Goal: Transaction & Acquisition: Book appointment/travel/reservation

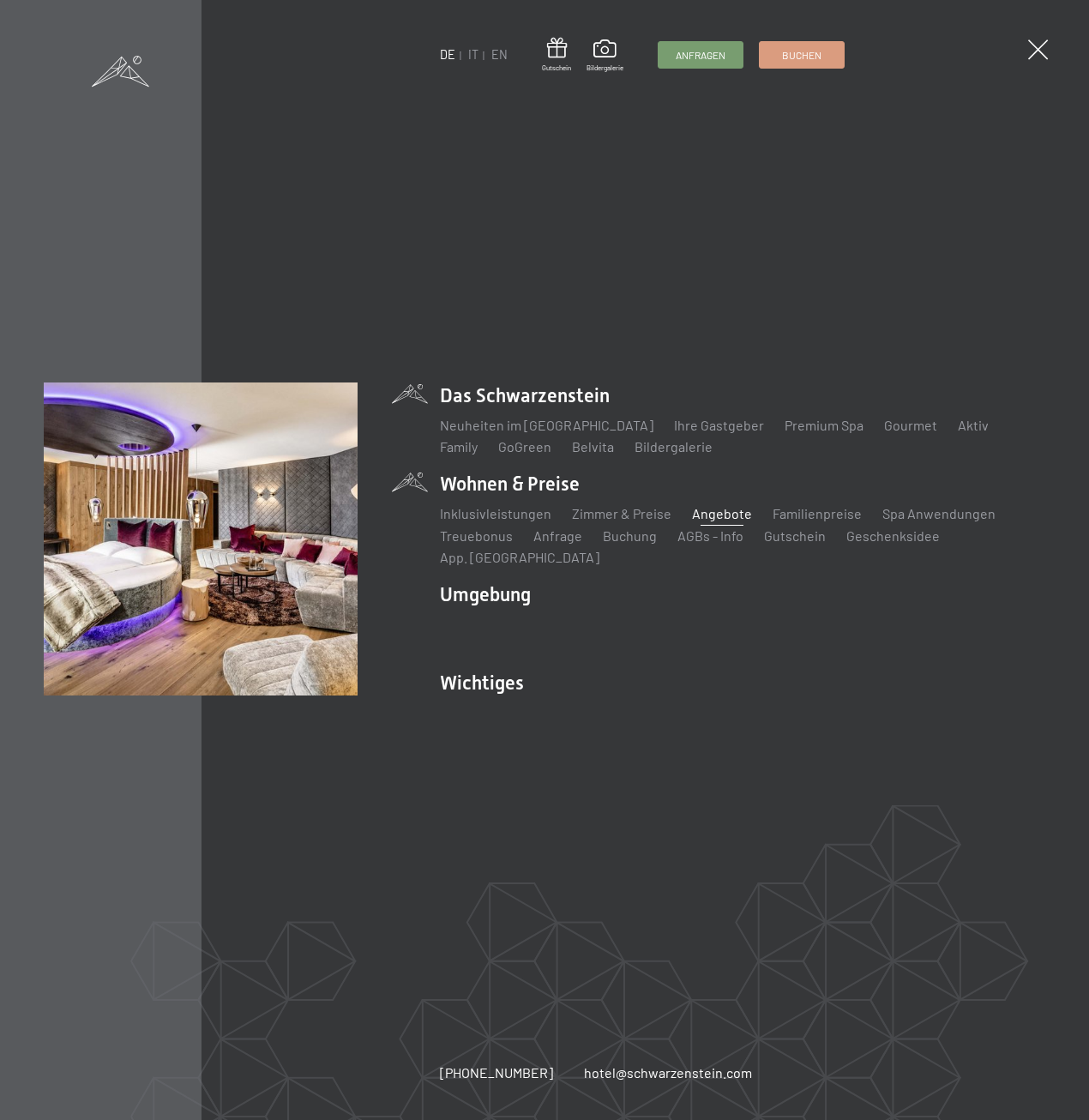
click at [709, 521] on link "Angebote" at bounding box center [722, 512] width 60 height 16
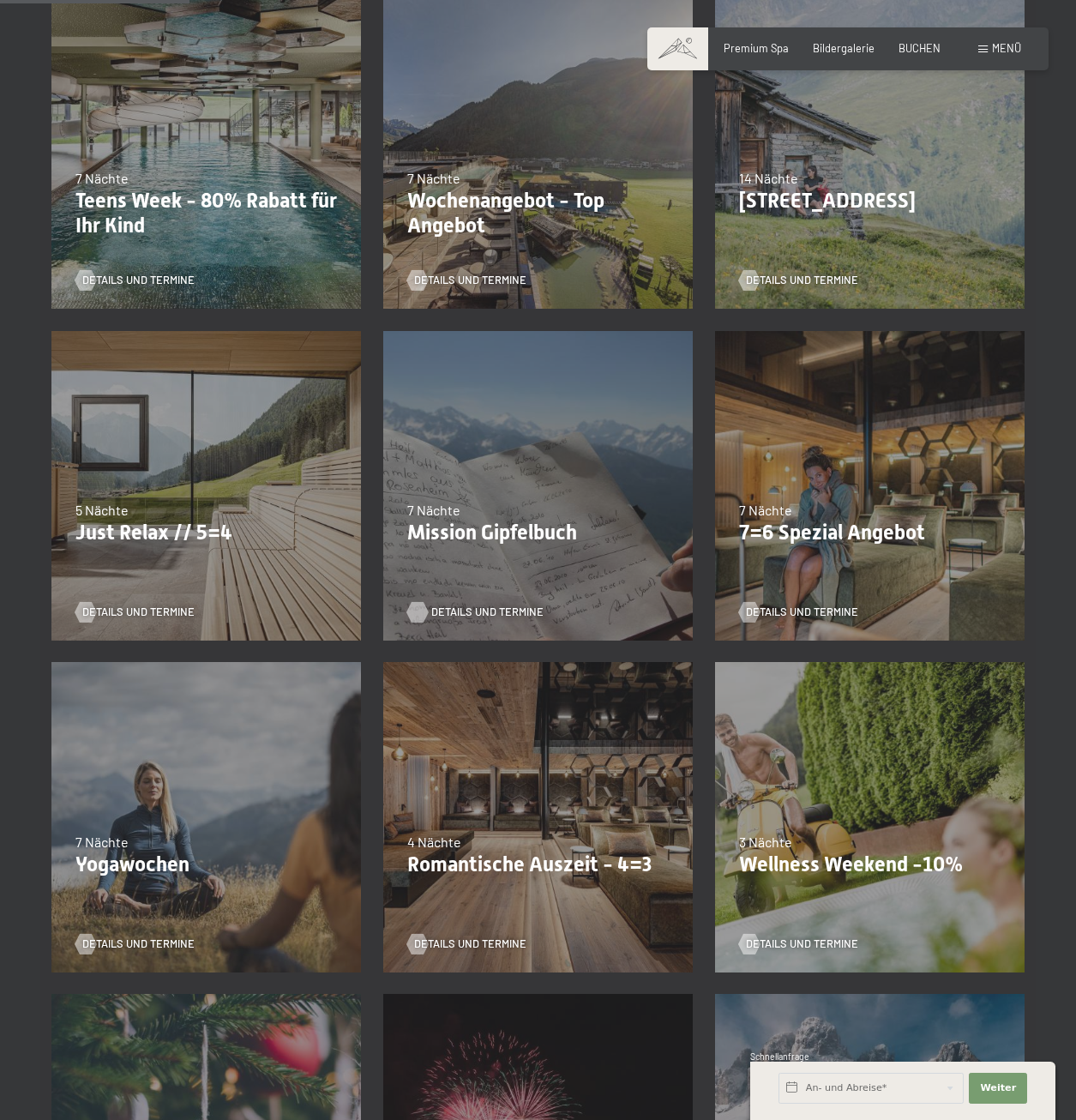
scroll to position [600, 0]
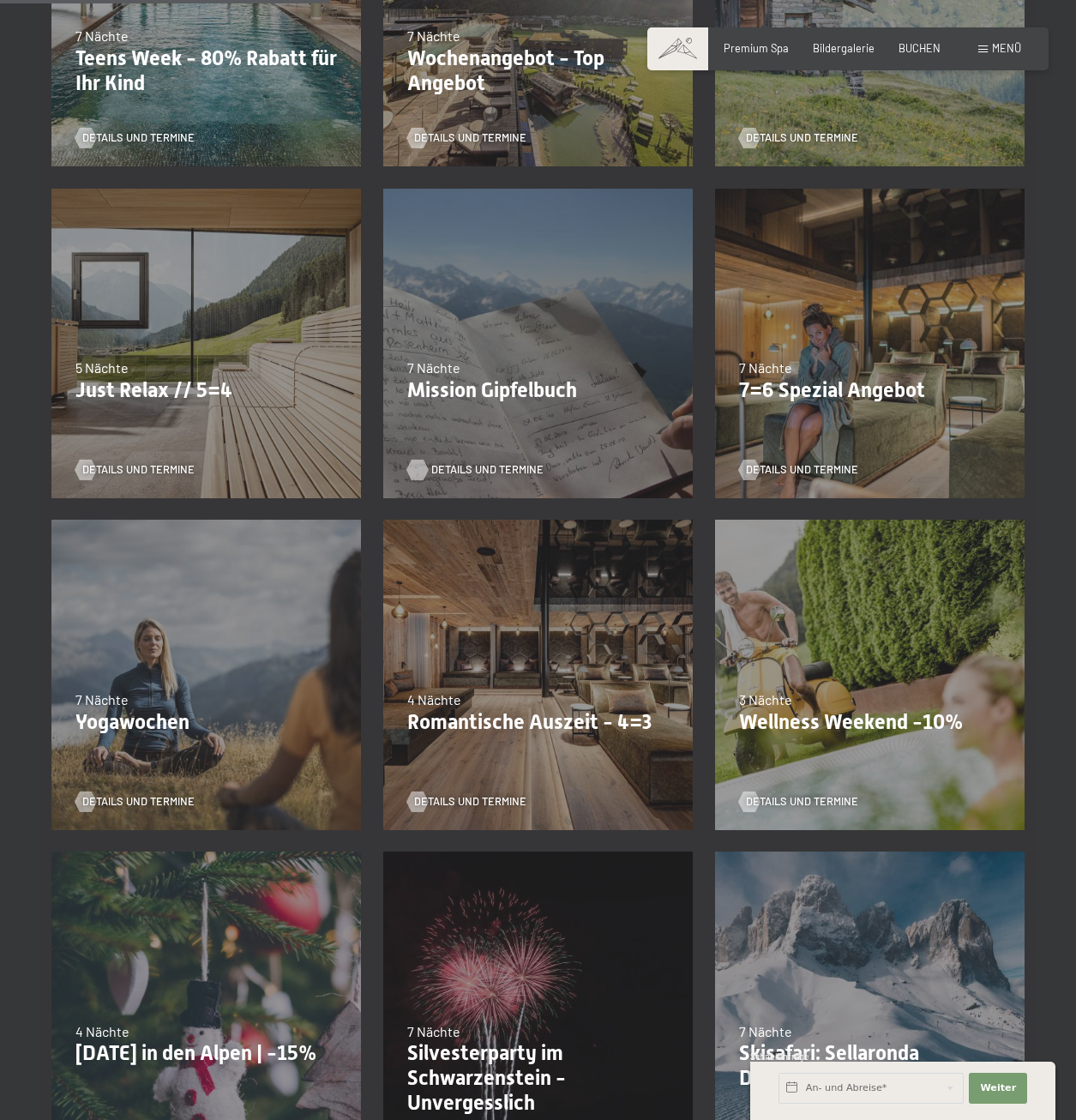
click at [486, 462] on span "Details und Termine" at bounding box center [488, 470] width 112 height 15
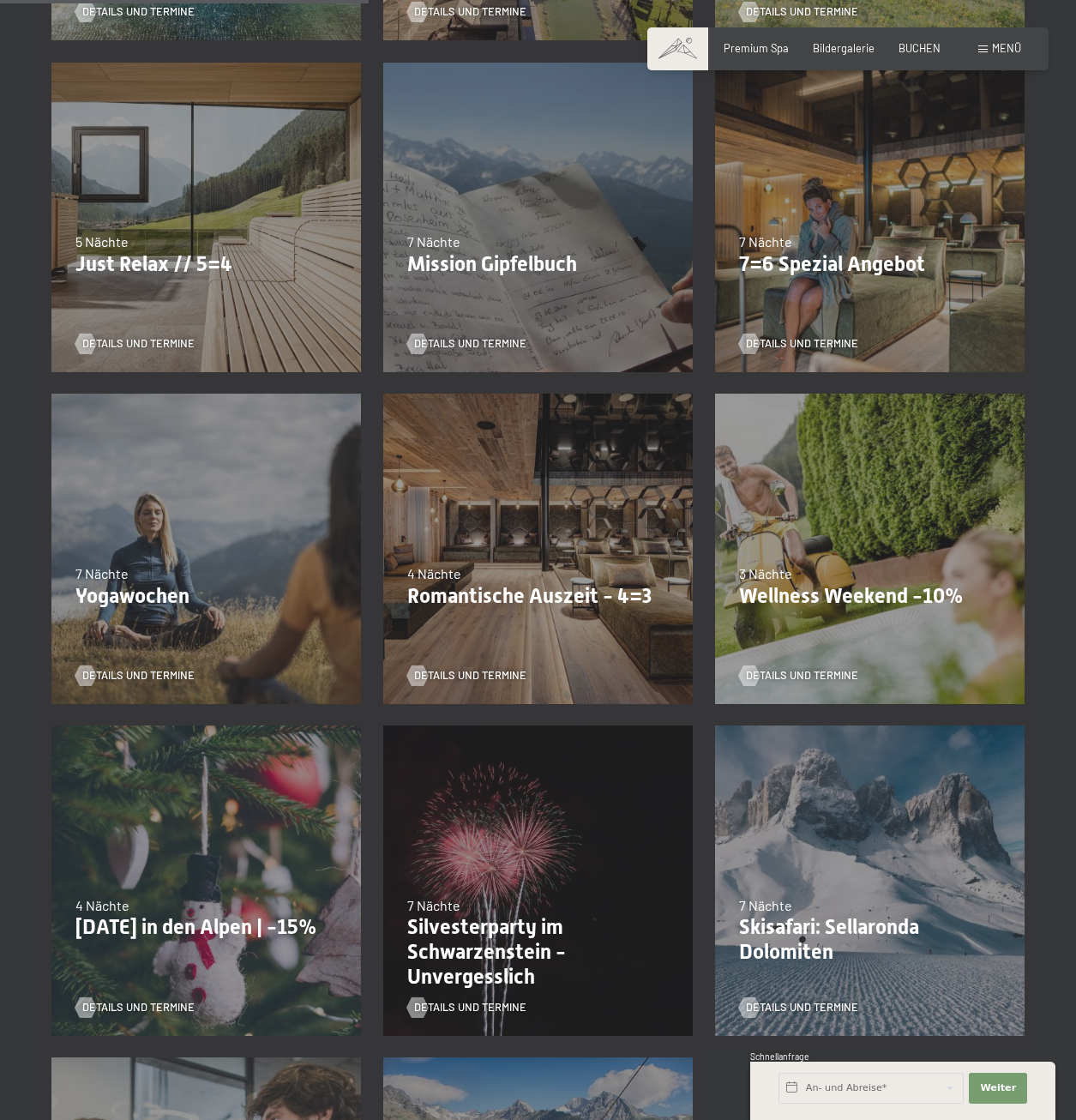
scroll to position [858, 0]
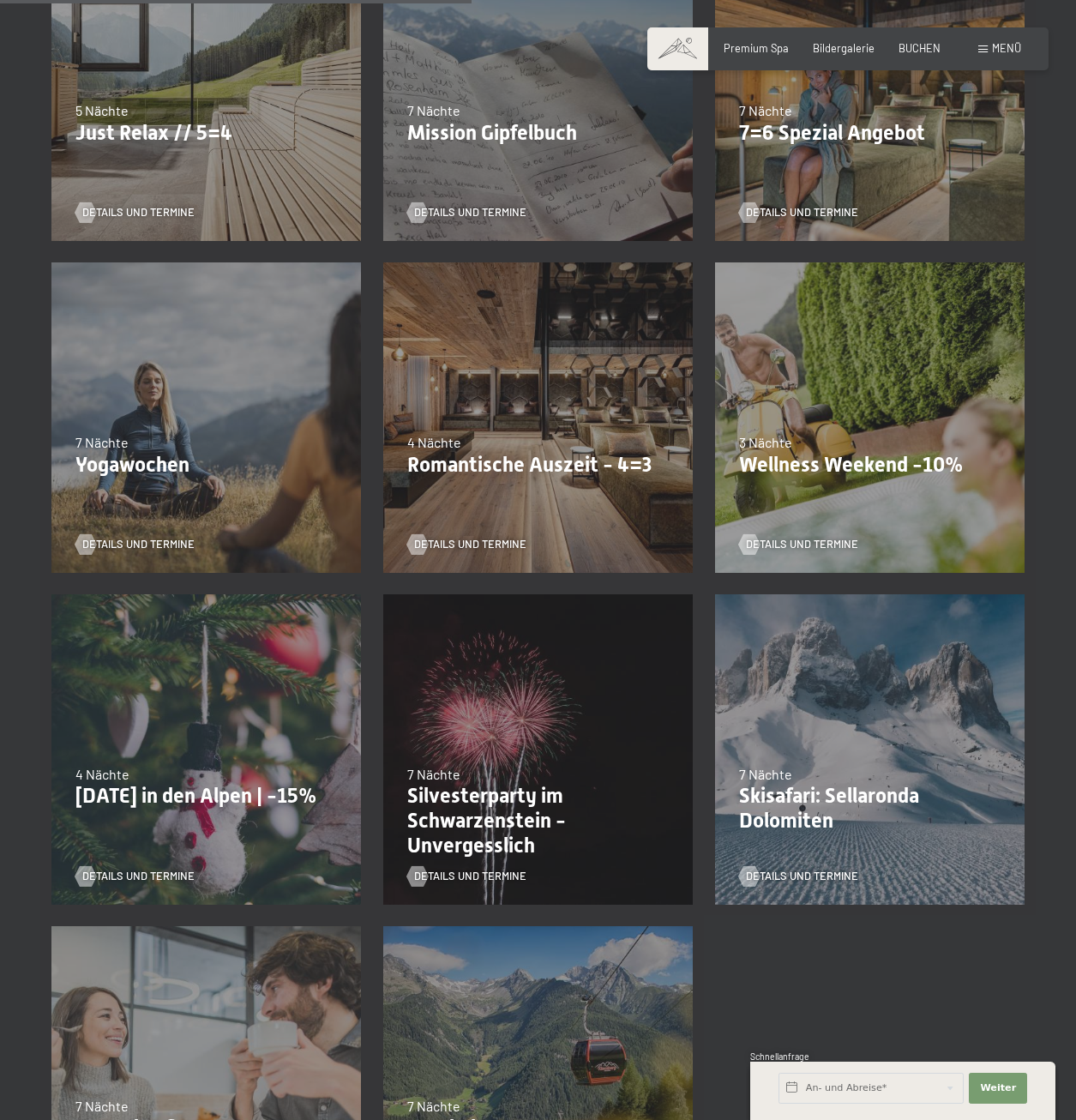
click at [463, 848] on div "Details und Termine" at bounding box center [532, 866] width 251 height 36
click at [462, 869] on span "Details und Termine" at bounding box center [488, 877] width 112 height 15
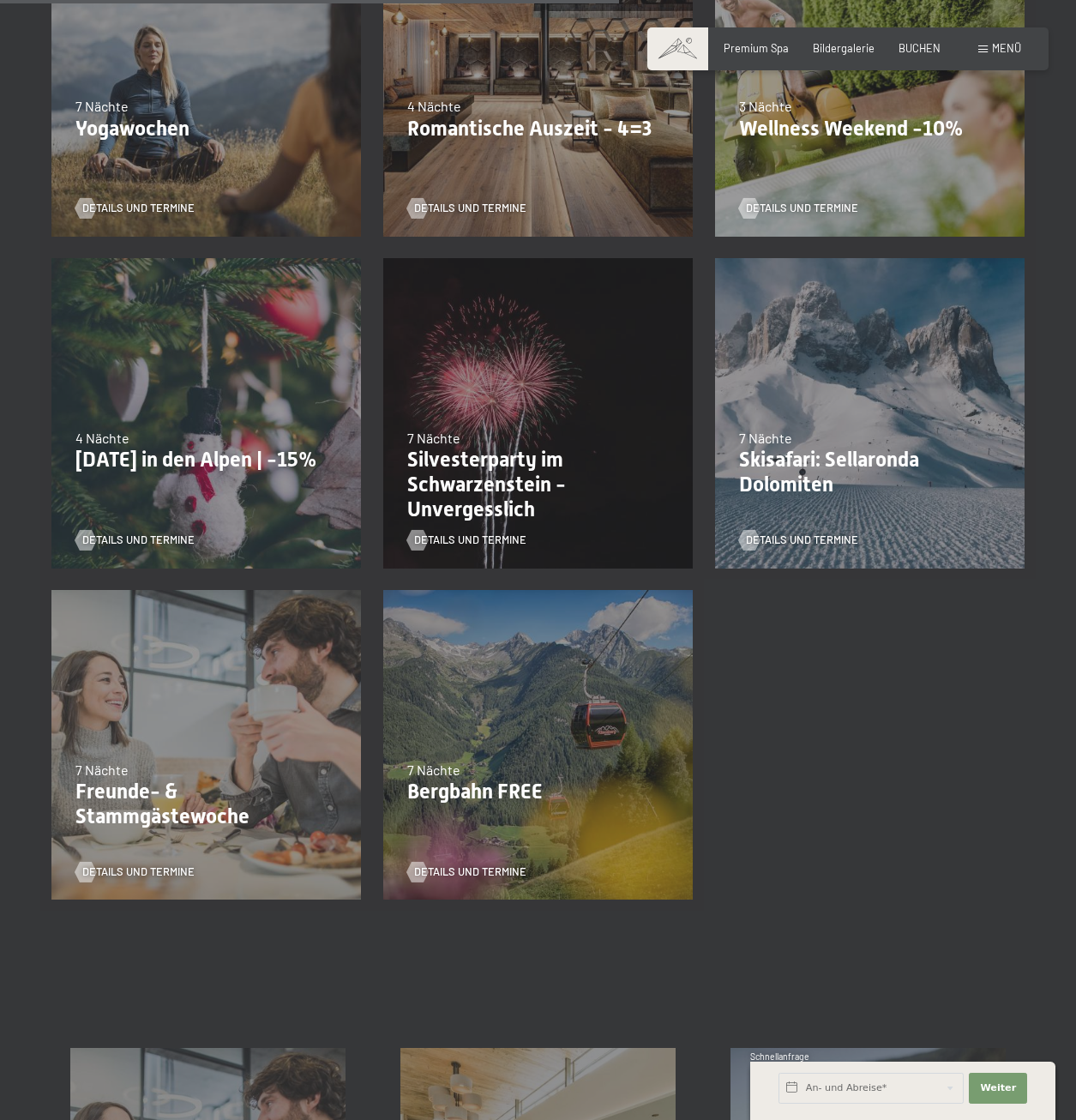
scroll to position [1201, 0]
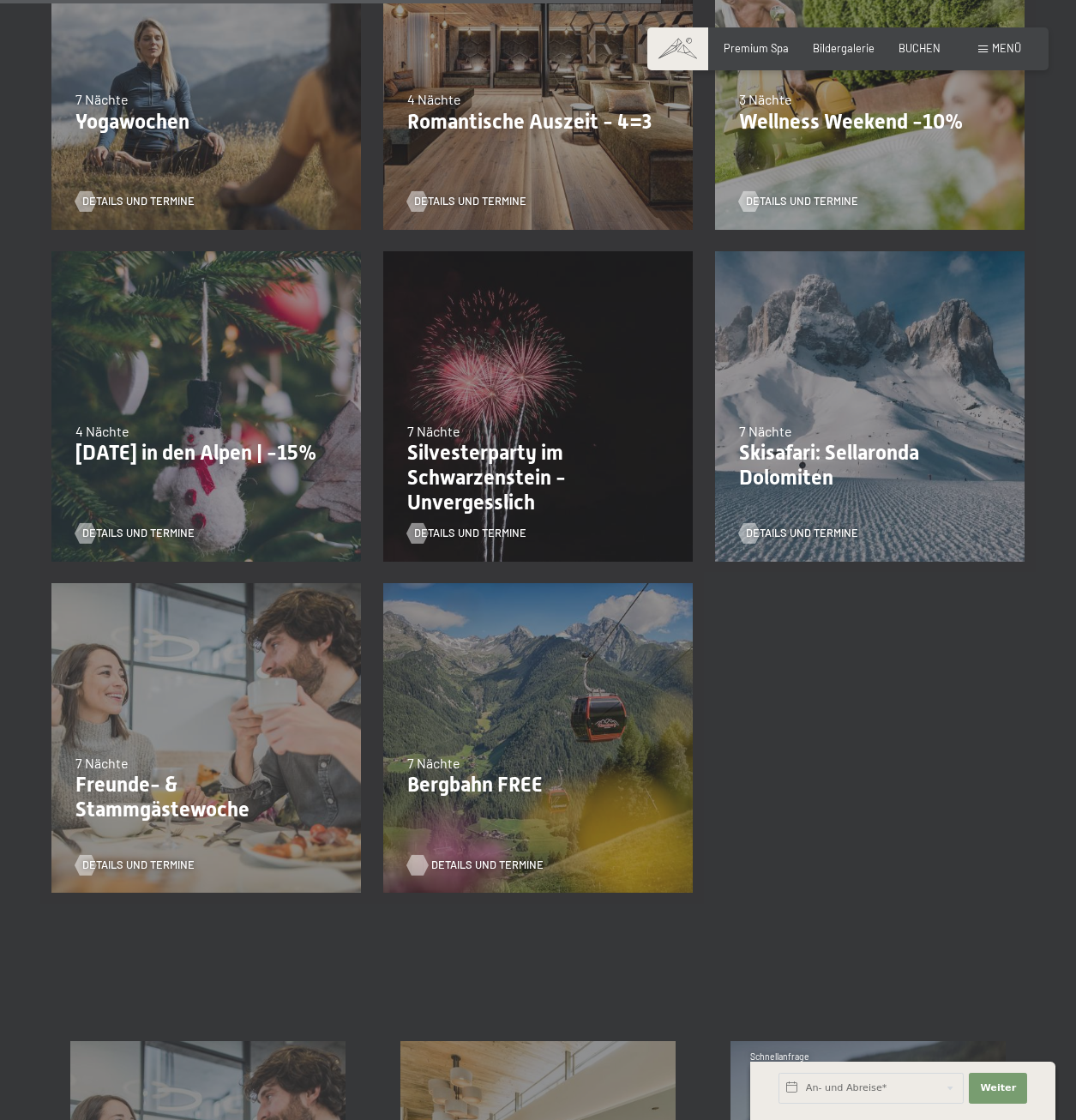
click at [460, 858] on span "Details und Termine" at bounding box center [488, 865] width 112 height 15
click at [114, 858] on span "Details und Termine" at bounding box center [156, 865] width 112 height 15
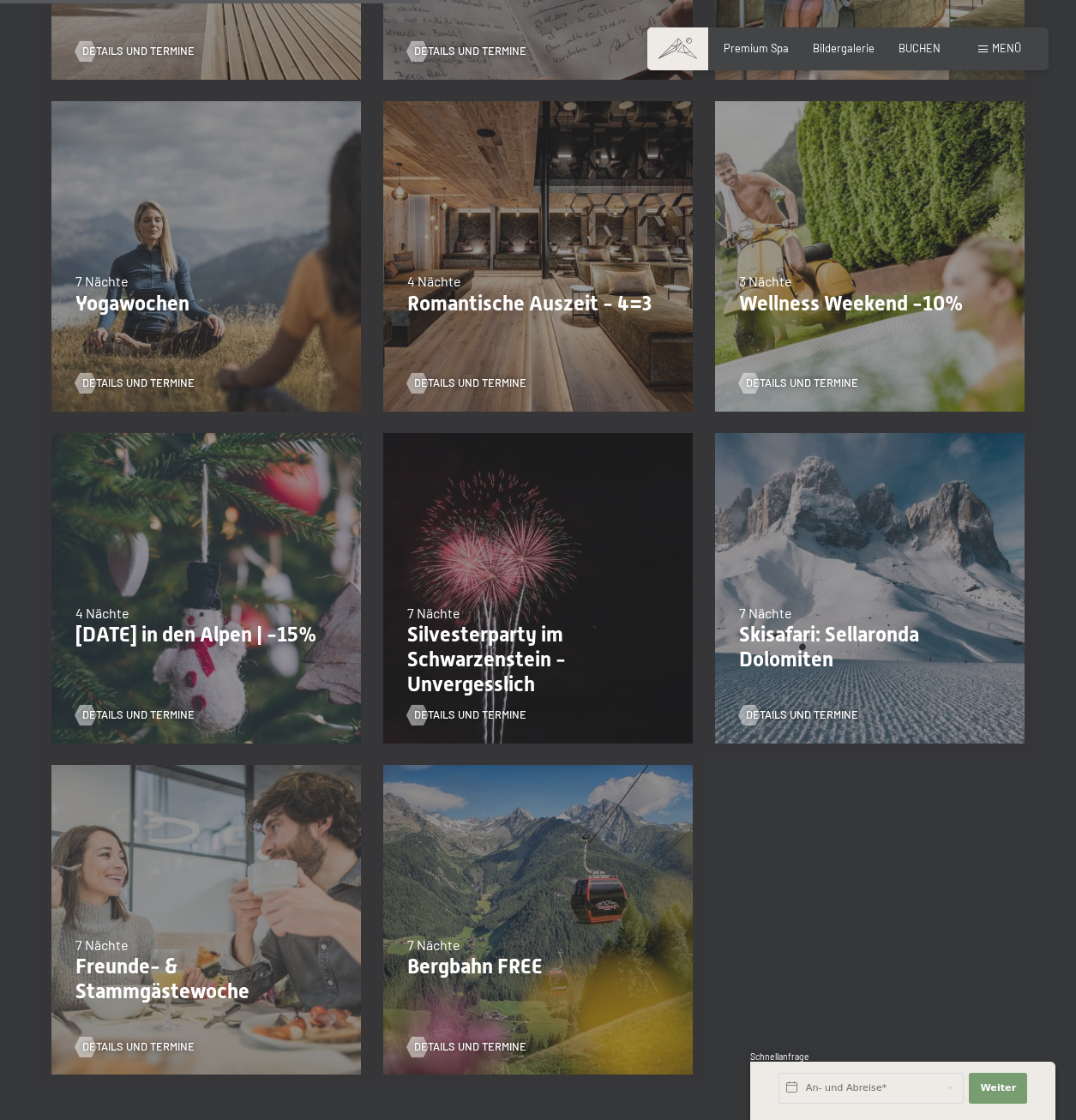
scroll to position [772, 0]
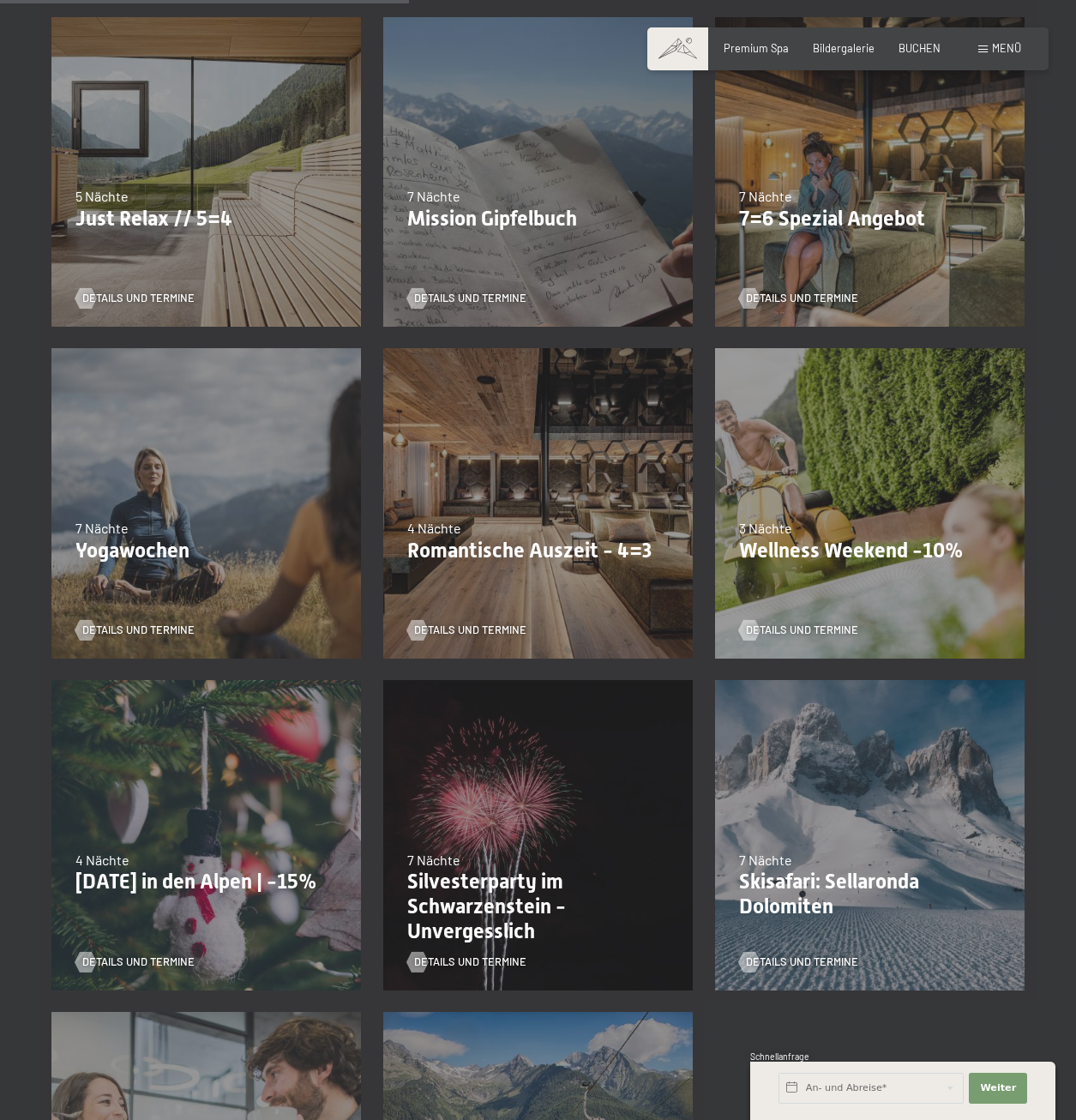
click at [786, 934] on div "Details und Termine" at bounding box center [864, 952] width 251 height 36
click at [788, 955] on span "Details und Termine" at bounding box center [819, 962] width 112 height 15
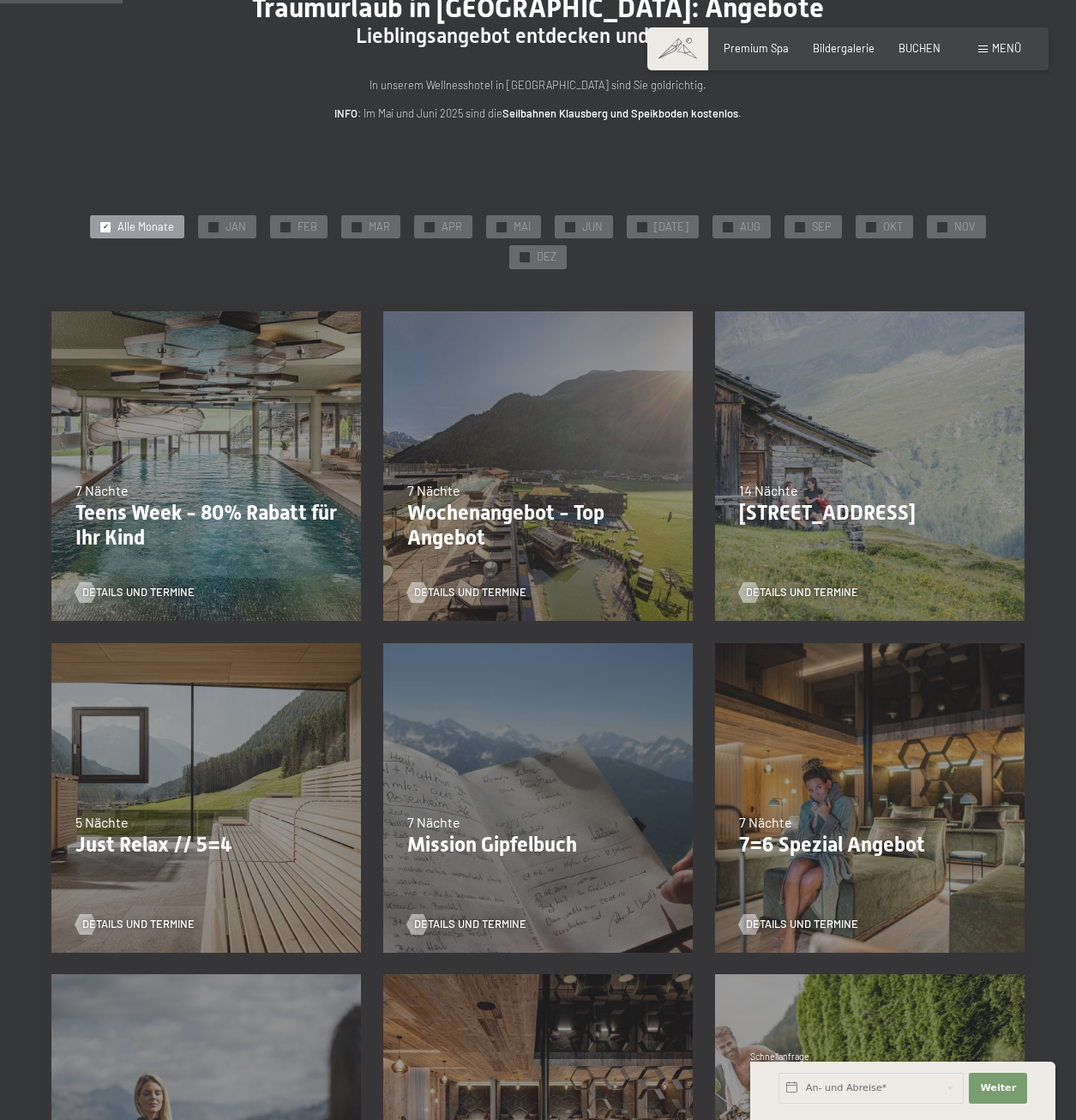
scroll to position [0, 0]
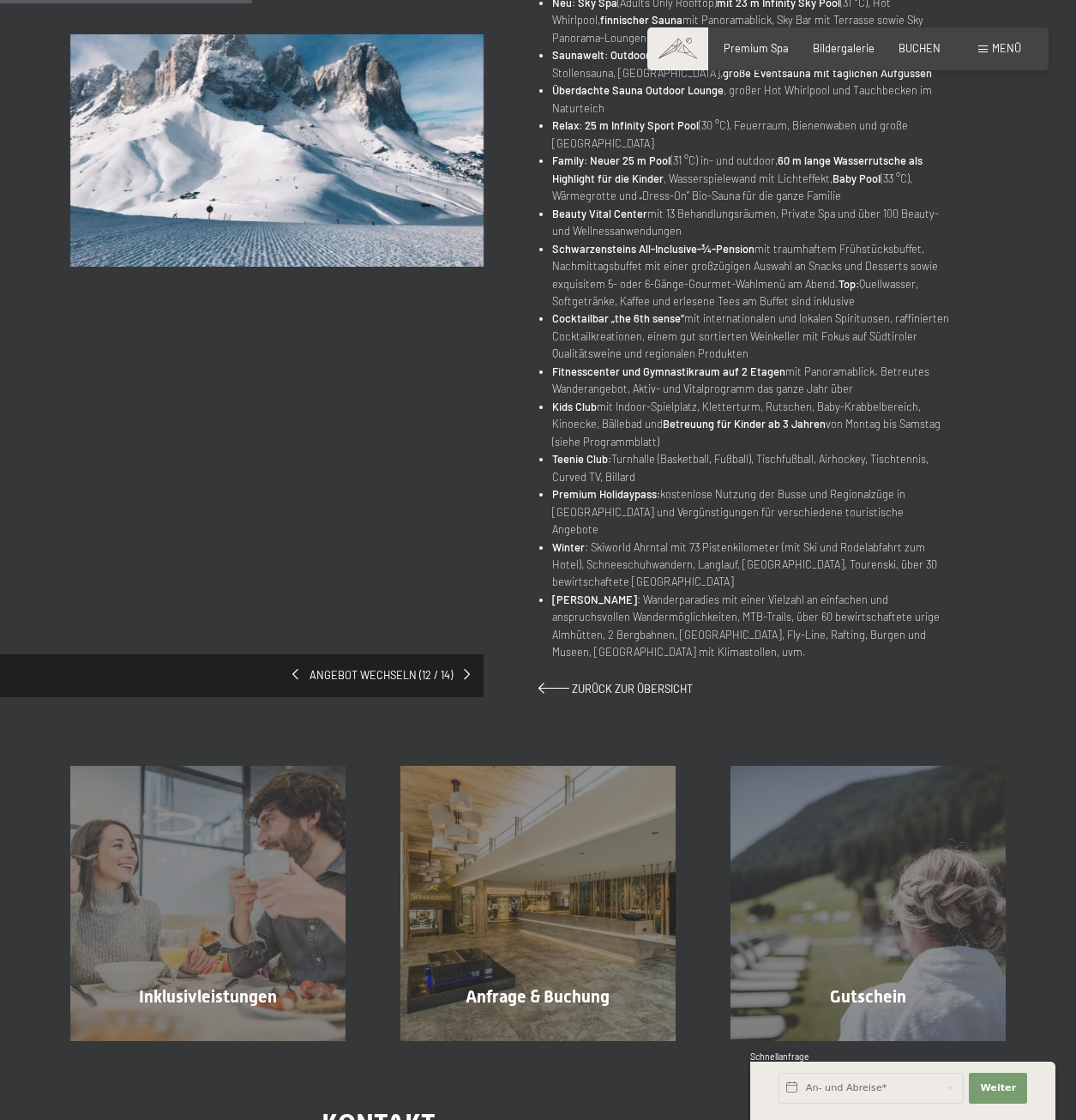
scroll to position [858, 0]
